Goal: Information Seeking & Learning: Learn about a topic

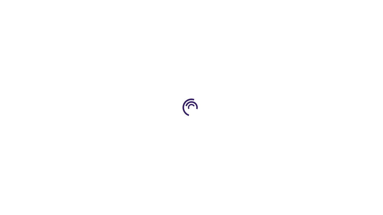
scroll to position [752, 0]
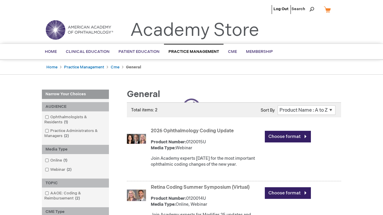
scroll to position [145, 0]
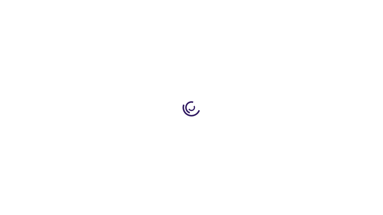
scroll to position [1083, 0]
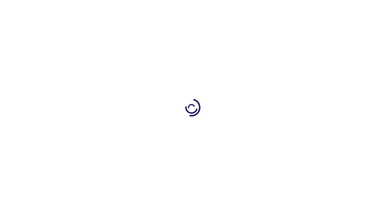
scroll to position [1029, 0]
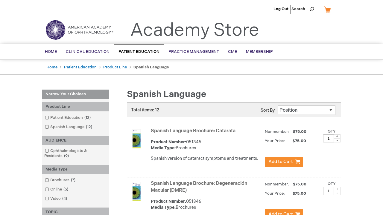
scroll to position [1370, 0]
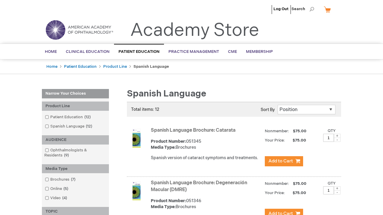
scroll to position [654, 0]
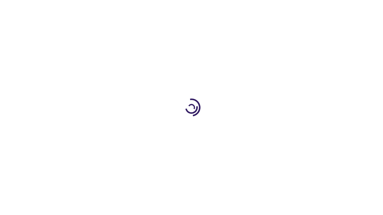
scroll to position [589, 0]
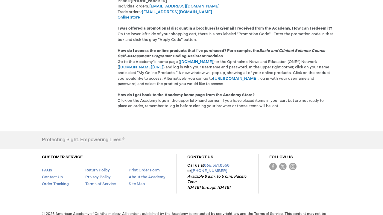
scroll to position [417, 0]
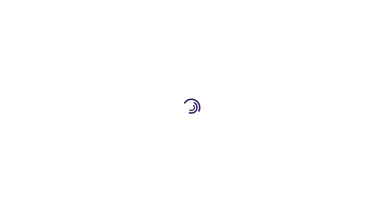
scroll to position [778, 0]
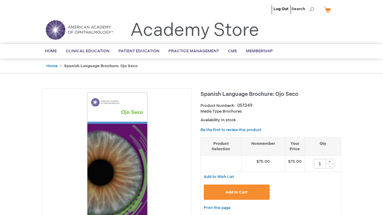
type input "1"
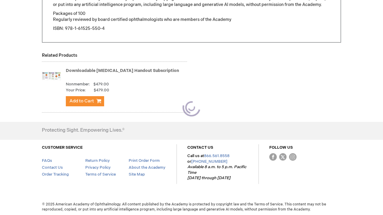
type input "1"
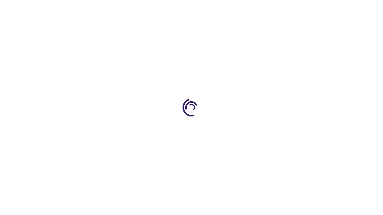
scroll to position [78, 0]
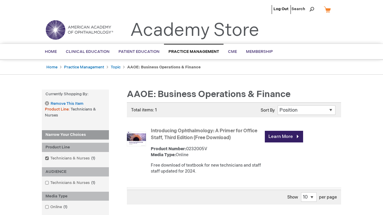
scroll to position [707, 0]
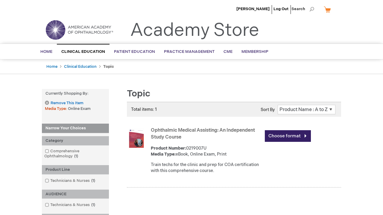
scroll to position [201, 0]
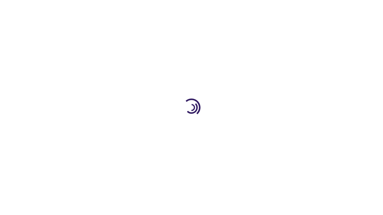
scroll to position [843, 0]
select select
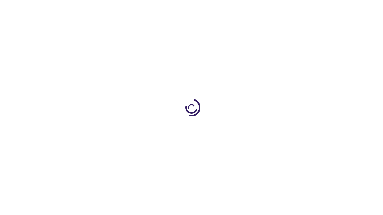
select select
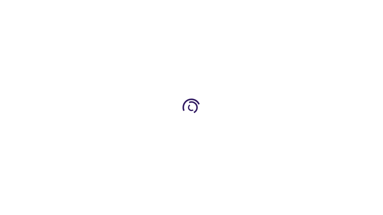
scroll to position [1637, 0]
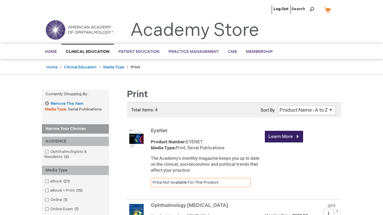
scroll to position [373, 0]
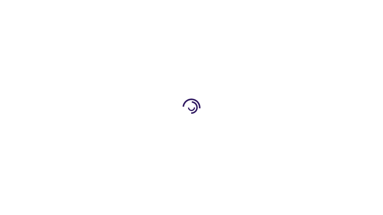
scroll to position [1160, 0]
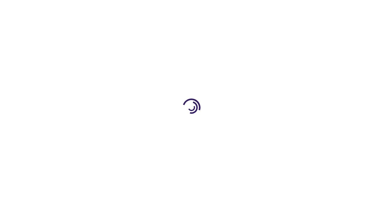
scroll to position [864, 0]
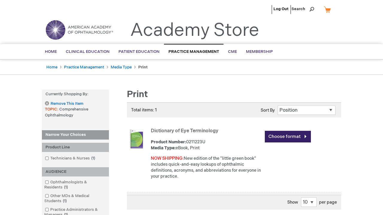
scroll to position [238, 0]
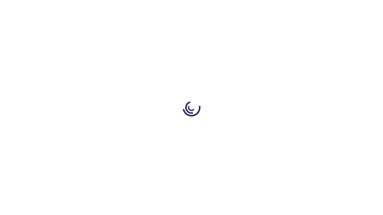
scroll to position [798, 0]
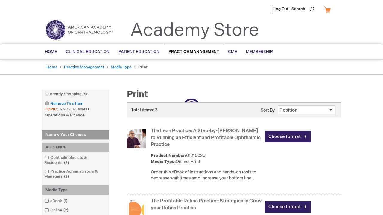
scroll to position [191, 0]
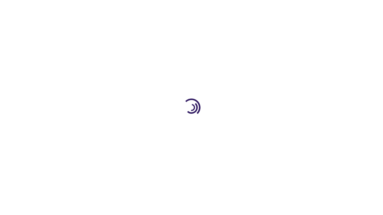
scroll to position [763, 0]
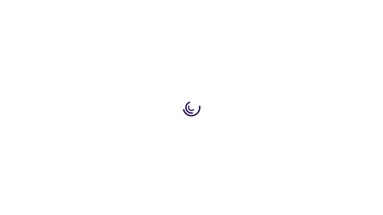
scroll to position [850, 0]
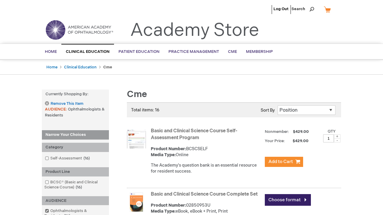
scroll to position [1206, 0]
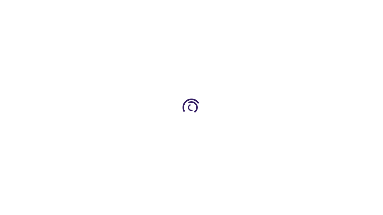
scroll to position [1426, 0]
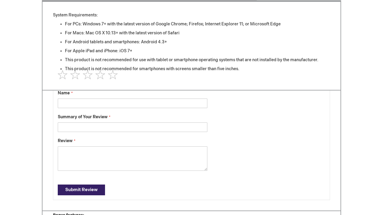
scroll to position [529, 0]
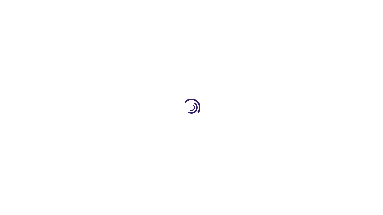
scroll to position [1516, 0]
